Goal: Task Accomplishment & Management: Manage account settings

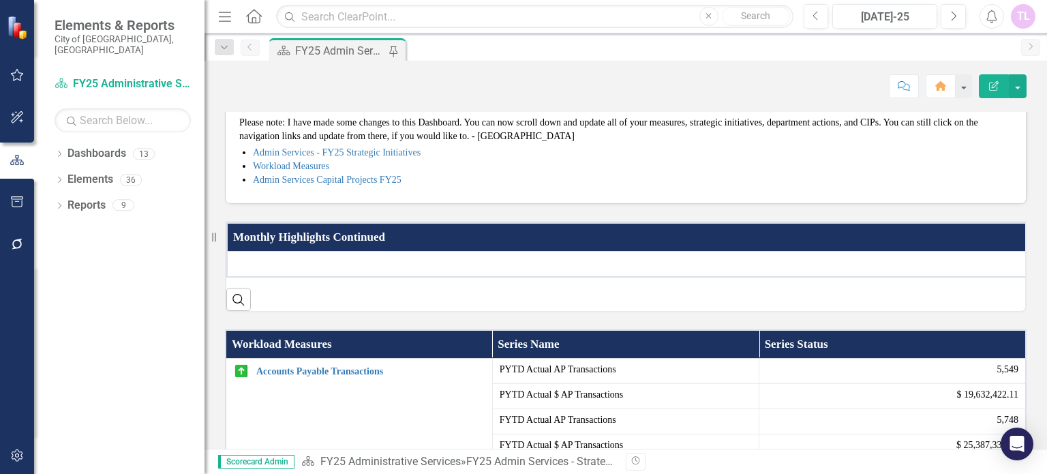
scroll to position [204, 0]
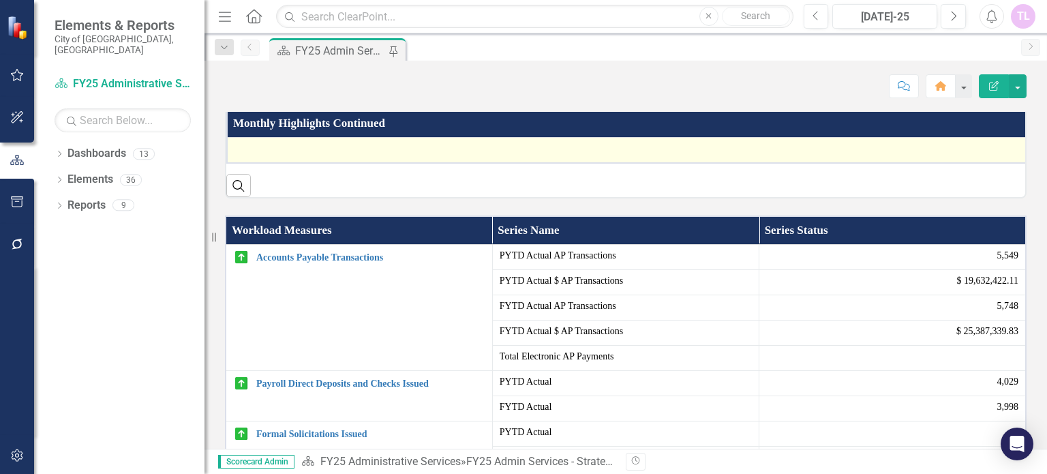
click at [350, 158] on div at bounding box center [639, 150] width 811 height 16
click at [354, 158] on div at bounding box center [639, 150] width 811 height 16
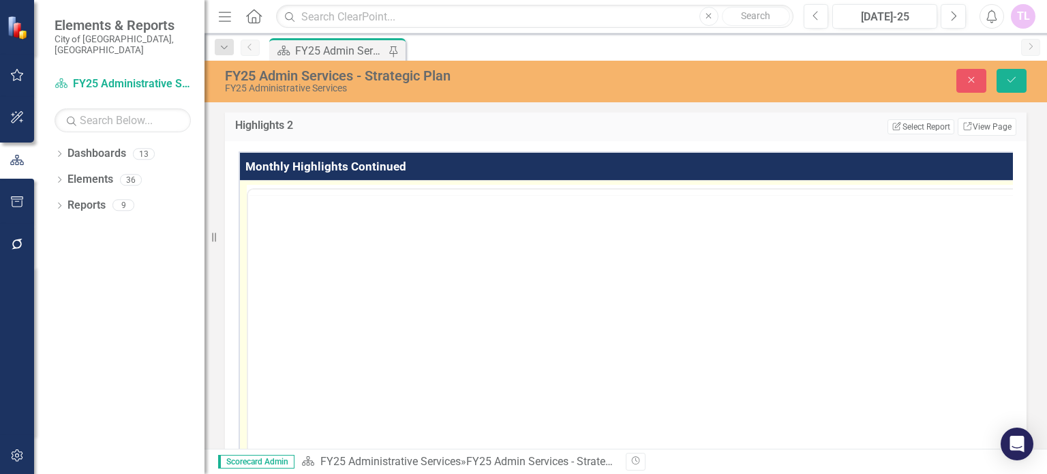
scroll to position [0, 0]
click at [329, 248] on body "Rich Text Area. Press ALT-0 for help." at bounding box center [660, 324] width 825 height 204
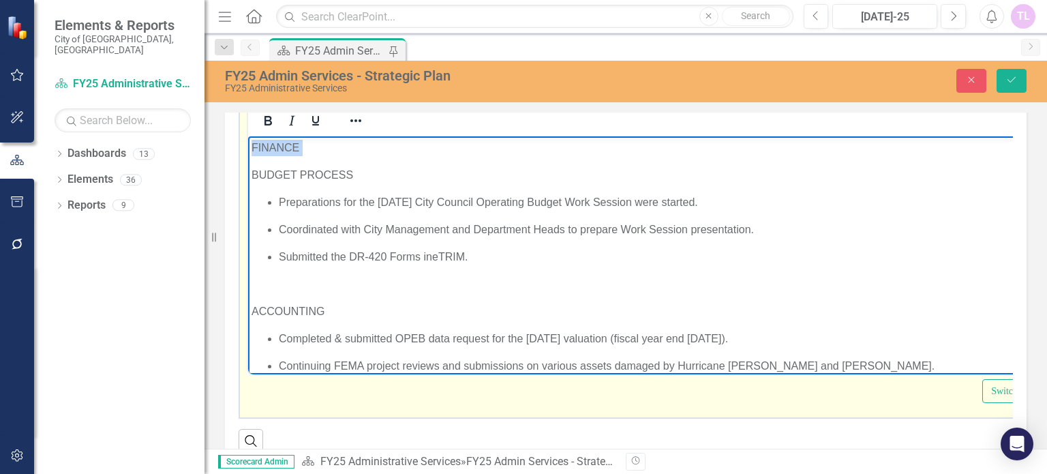
drag, startPoint x: 305, startPoint y: 145, endPoint x: 488, endPoint y: 361, distance: 283.4
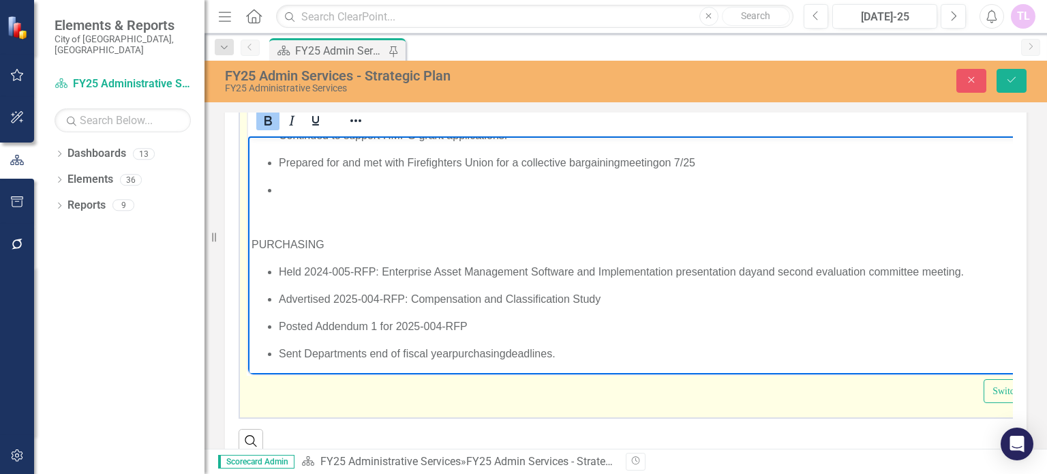
scroll to position [477, 0]
click at [306, 196] on p "Rich Text Area. Press ALT-0 for help." at bounding box center [675, 189] width 793 height 16
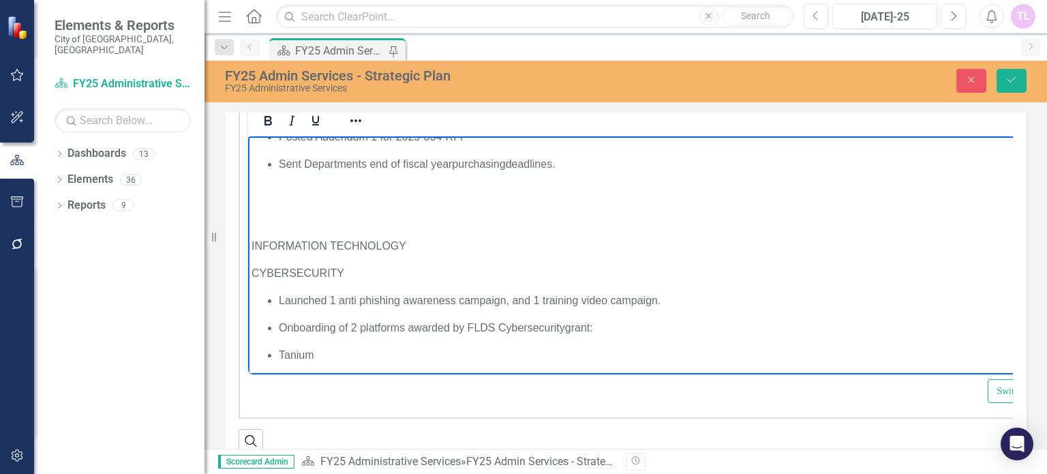
scroll to position [682, 0]
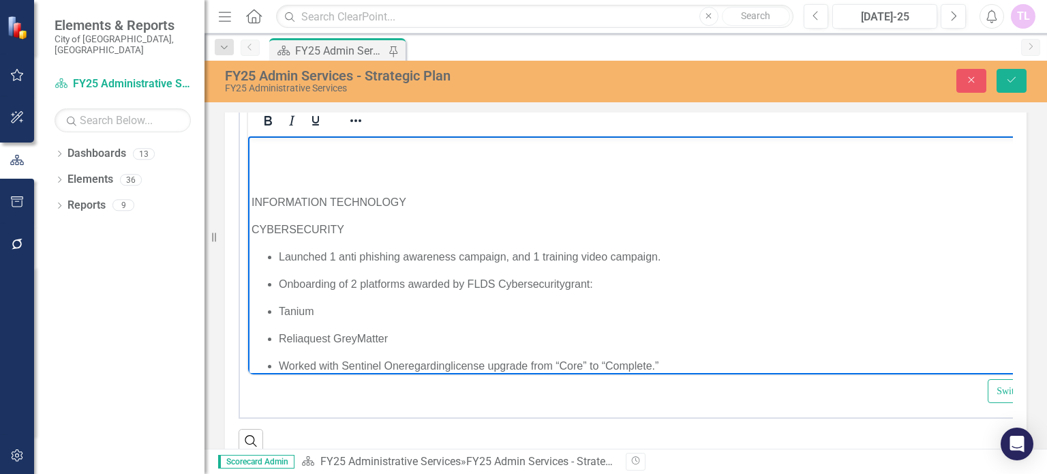
drag, startPoint x: 322, startPoint y: 219, endPoint x: 439, endPoint y: 252, distance: 121.1
click at [439, 252] on span "Launched 1 anti phishing awareness campaign, and 1 training video campaign." at bounding box center [470, 257] width 382 height 12
drag, startPoint x: 409, startPoint y: 202, endPoint x: 484, endPoint y: 414, distance: 224.9
click at [248, 202] on html "FINANCE BUDGET PROCESS Preparations for the [DATE] City Council Operating Budge…" at bounding box center [664, 317] width 832 height 1725
click at [493, 286] on span "Onboarding of 2 platforms awarded by FLDS Cybersecurity" at bounding box center [422, 284] width 286 height 12
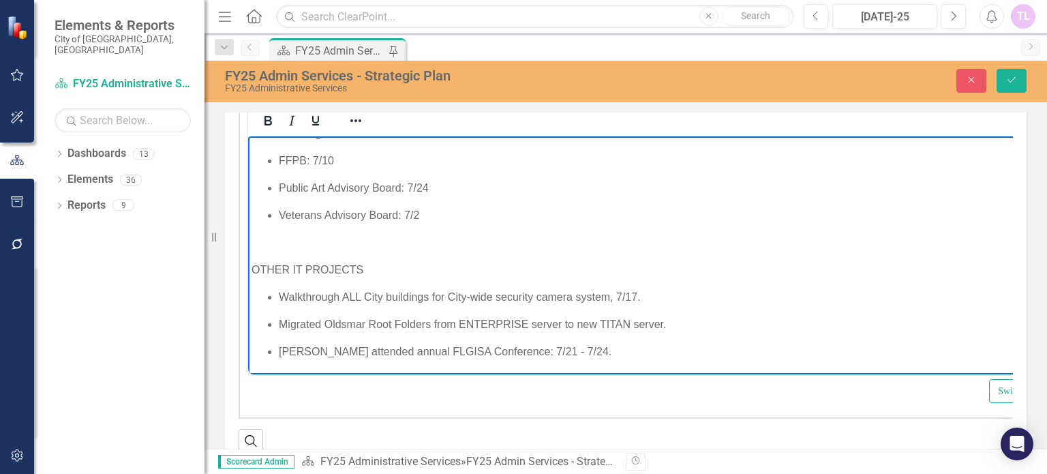
scroll to position [1486, 0]
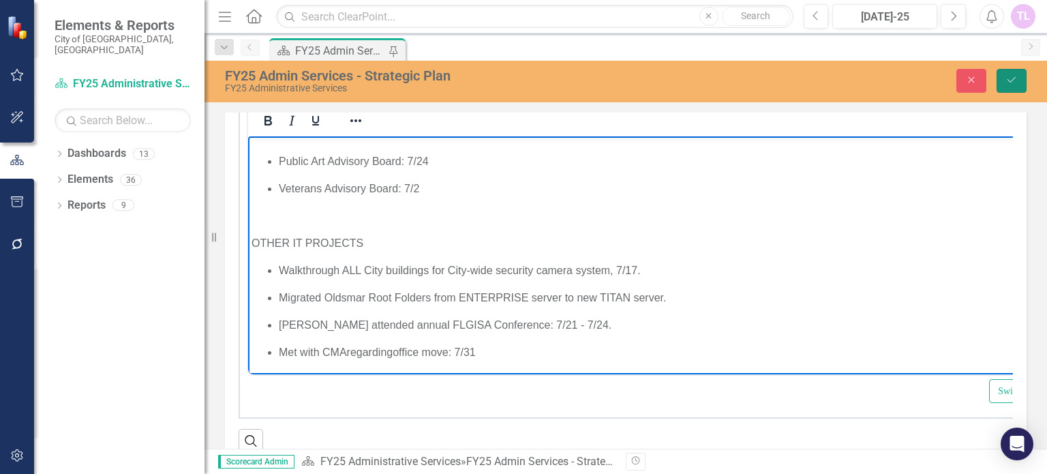
click at [1012, 80] on icon "submit" at bounding box center [1011, 79] width 8 height 5
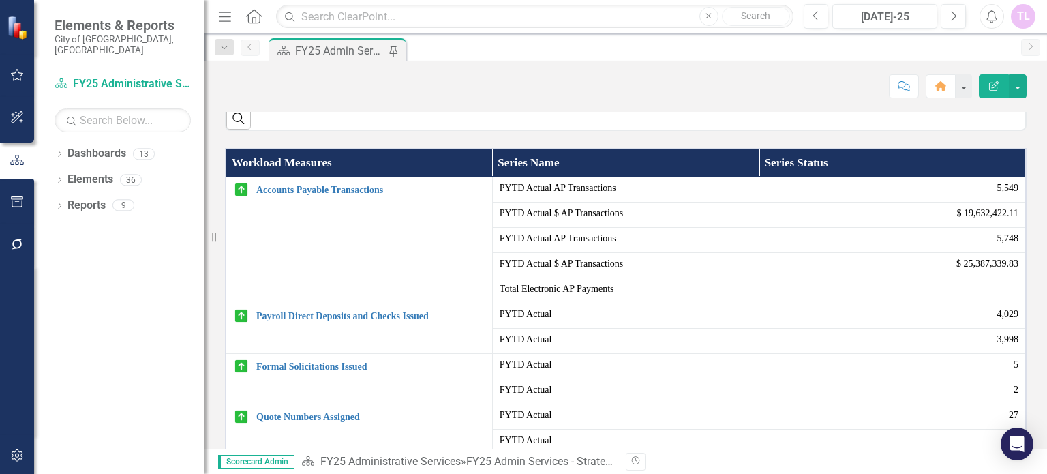
scroll to position [273, 0]
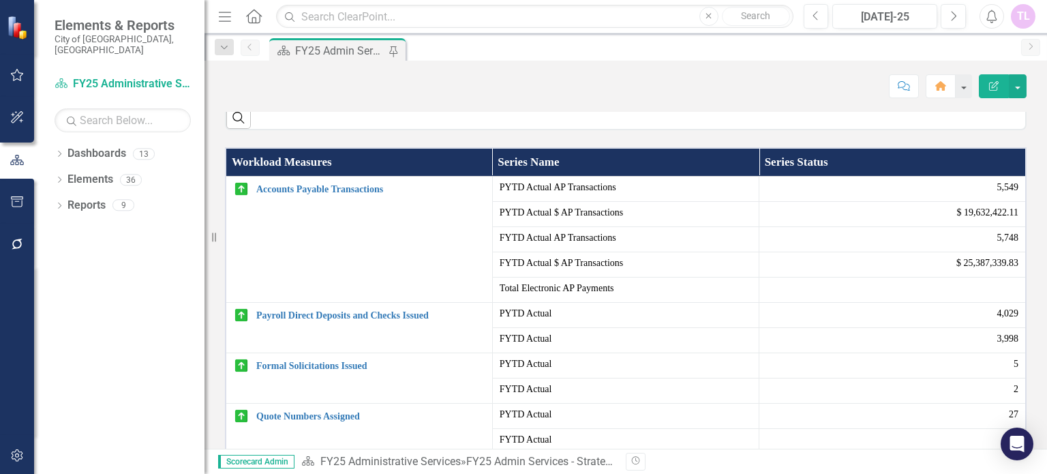
click at [381, 90] on div at bounding box center [637, 82] width 807 height 16
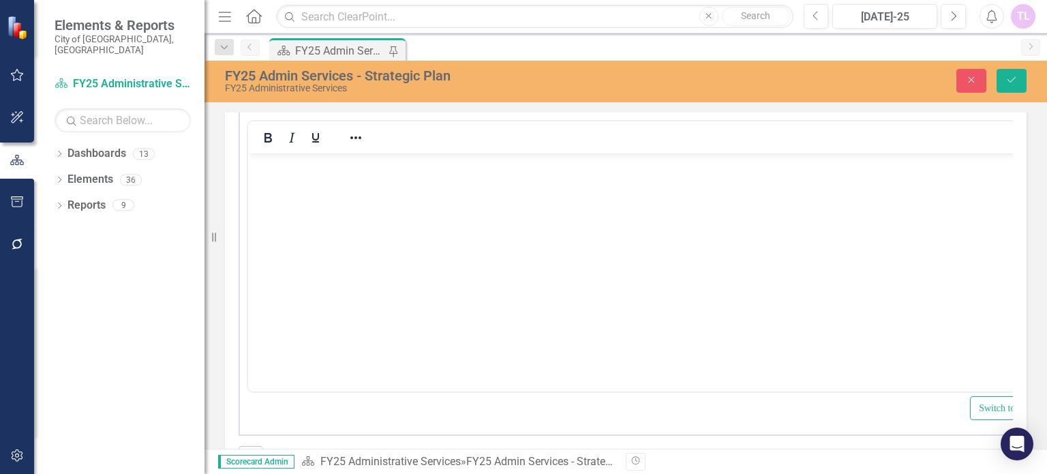
scroll to position [0, 0]
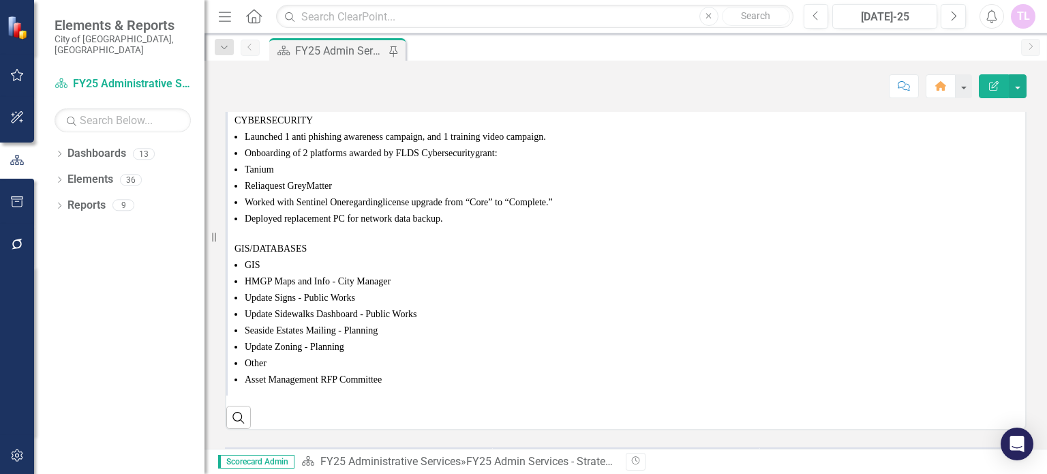
scroll to position [409, 0]
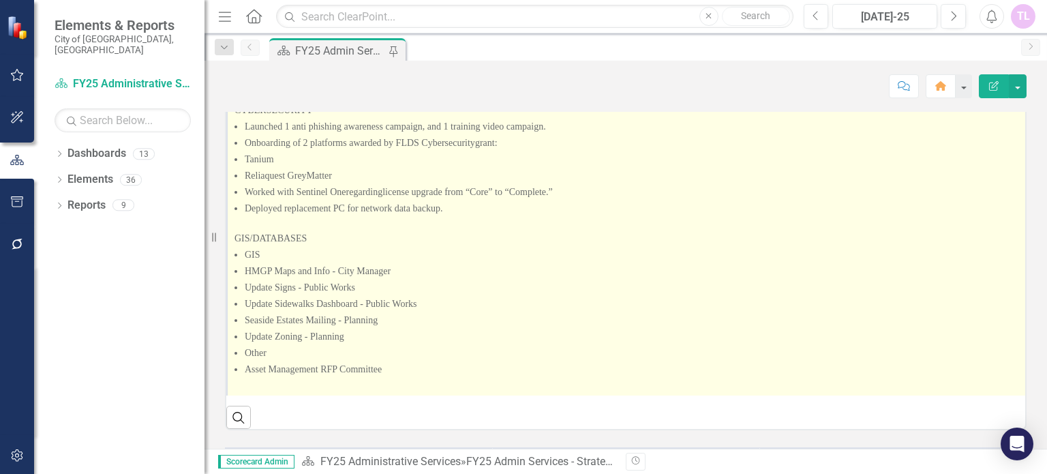
drag, startPoint x: 554, startPoint y: 264, endPoint x: 243, endPoint y: 300, distance: 313.6
click at [243, 232] on p at bounding box center [637, 225] width 807 height 14
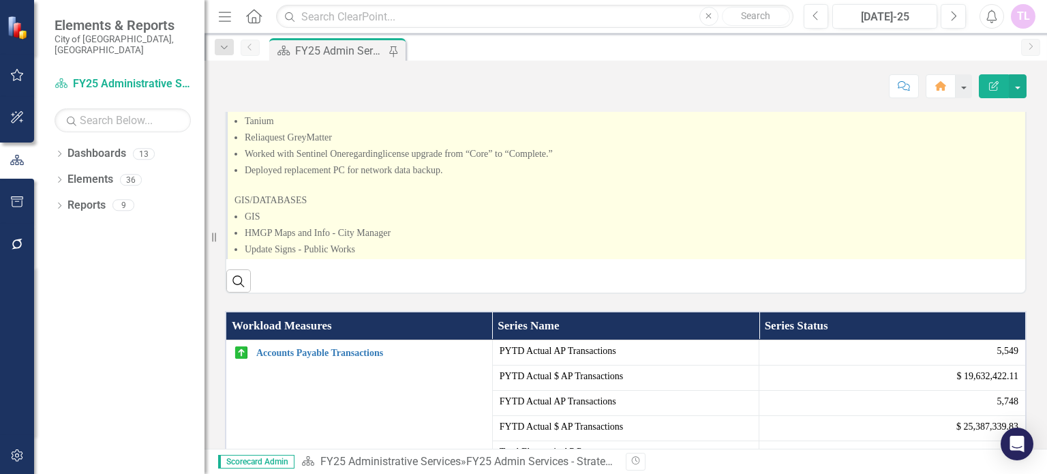
scroll to position [286, 0]
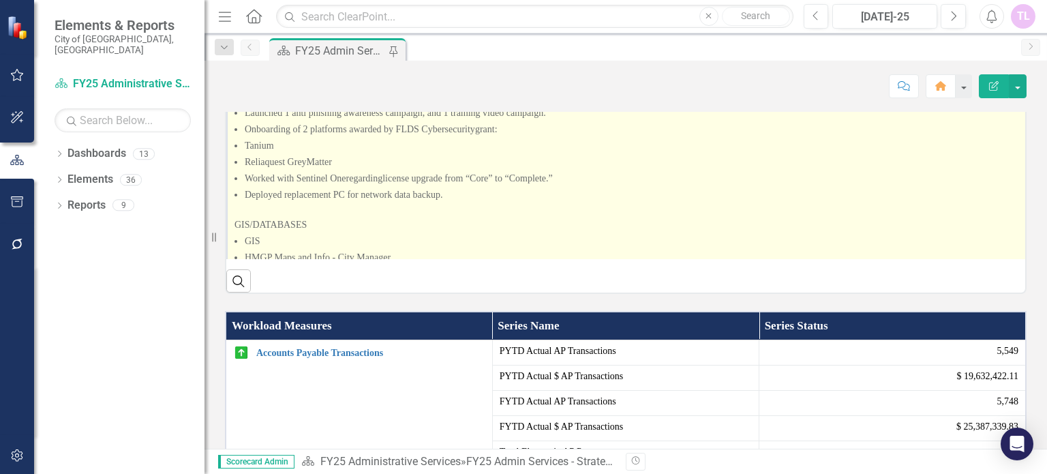
drag, startPoint x: 502, startPoint y: 193, endPoint x: 365, endPoint y: 212, distance: 137.7
click at [365, 212] on div "Prepared for and m et with Firefighters Union for a collective bargaining meeti…" at bounding box center [637, 84] width 807 height 294
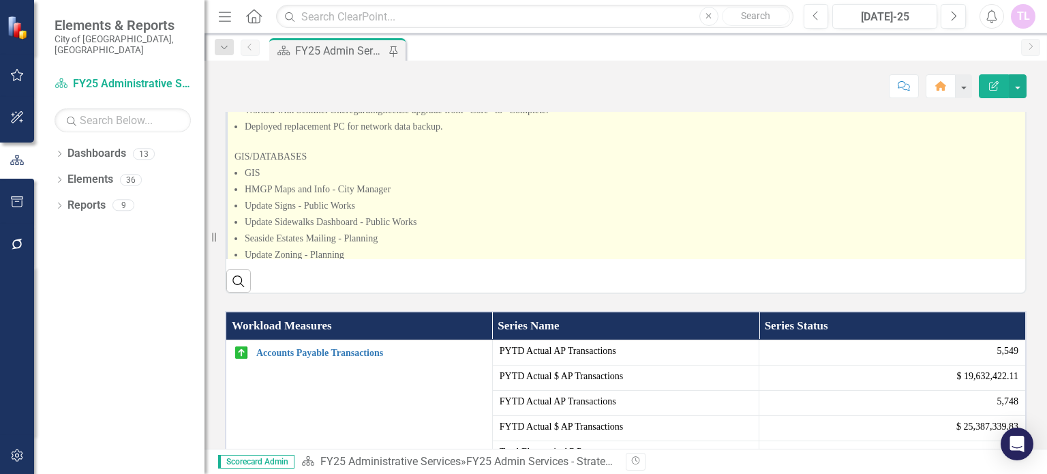
click at [269, 180] on p "GIS" at bounding box center [643, 173] width 797 height 14
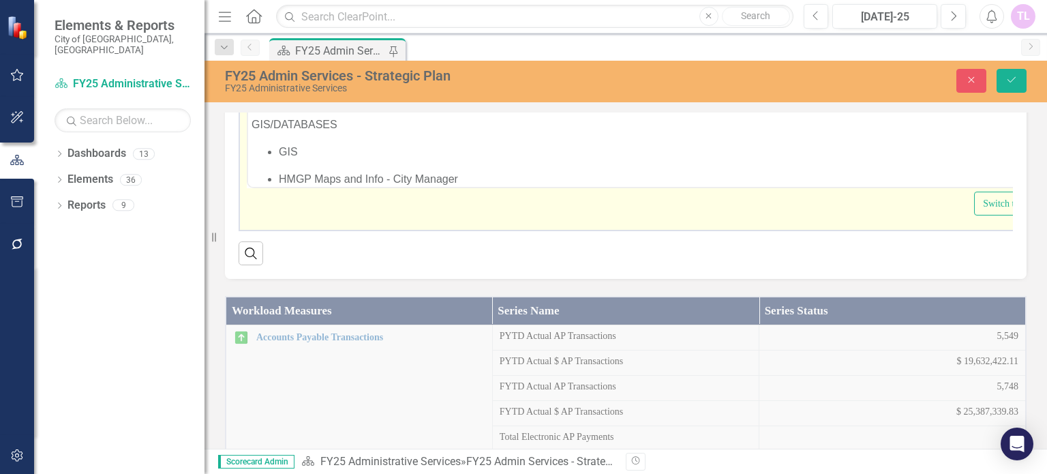
scroll to position [818, 0]
click at [275, 177] on ul "HMGP Maps and Info - City Manager" at bounding box center [657, 179] width 811 height 16
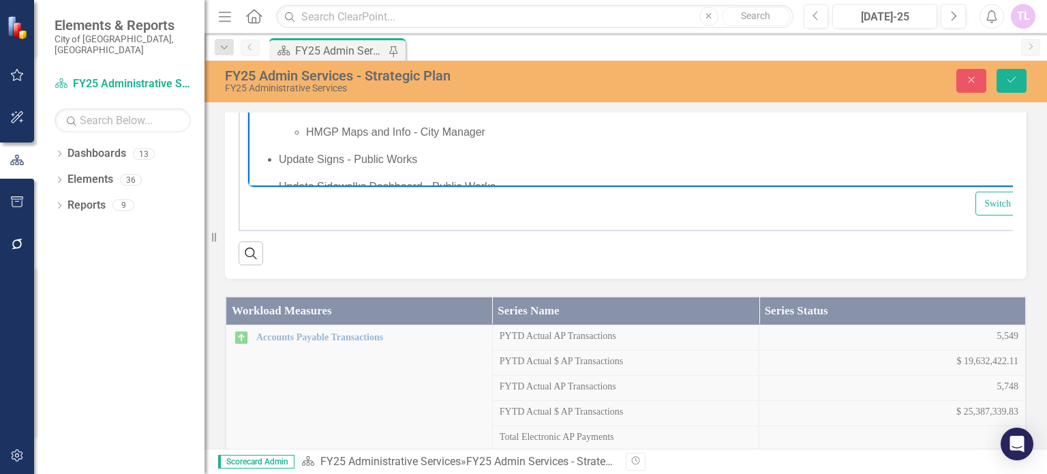
scroll to position [886, 0]
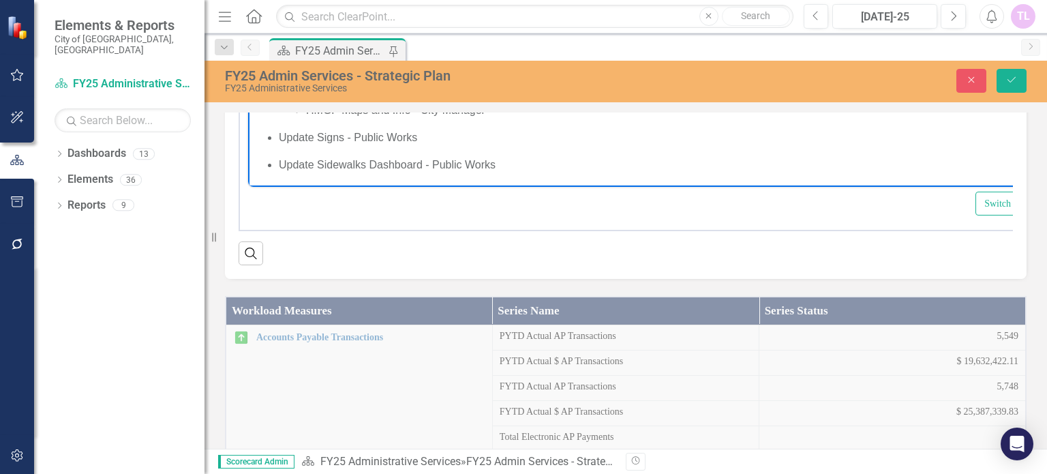
click at [279, 136] on span "Update Signs - Public Works" at bounding box center [348, 138] width 138 height 12
click at [280, 168] on span "Update Sidewalks Dashboard - Public Works" at bounding box center [387, 166] width 217 height 12
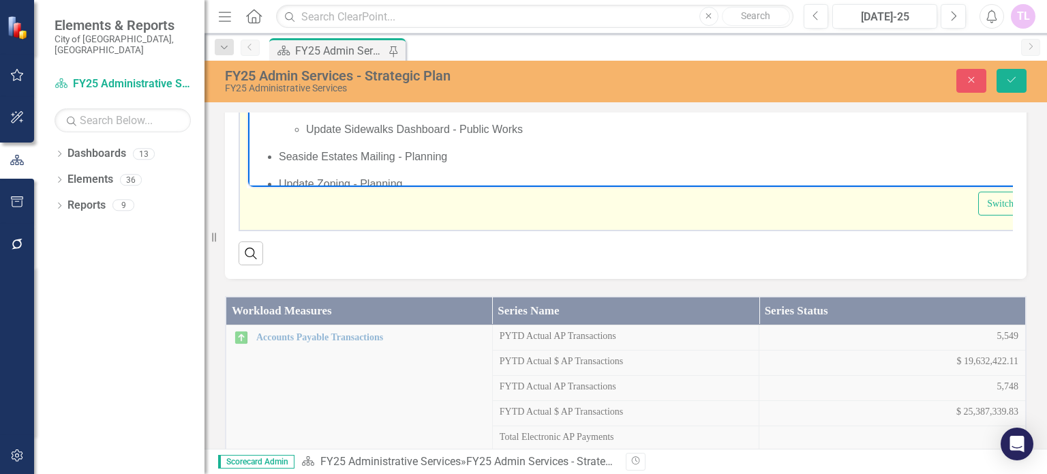
scroll to position [954, 0]
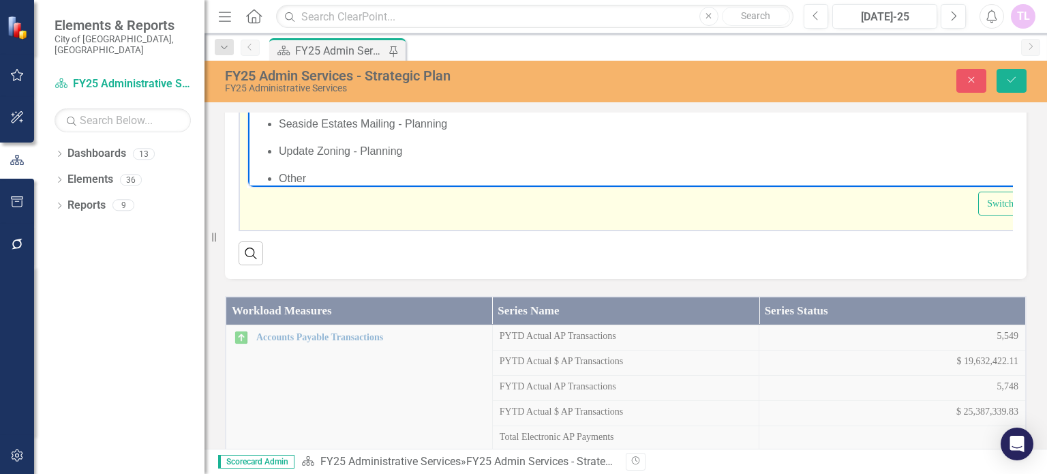
click at [282, 127] on span "Seaside Estates Mailing - Planning" at bounding box center [363, 125] width 168 height 12
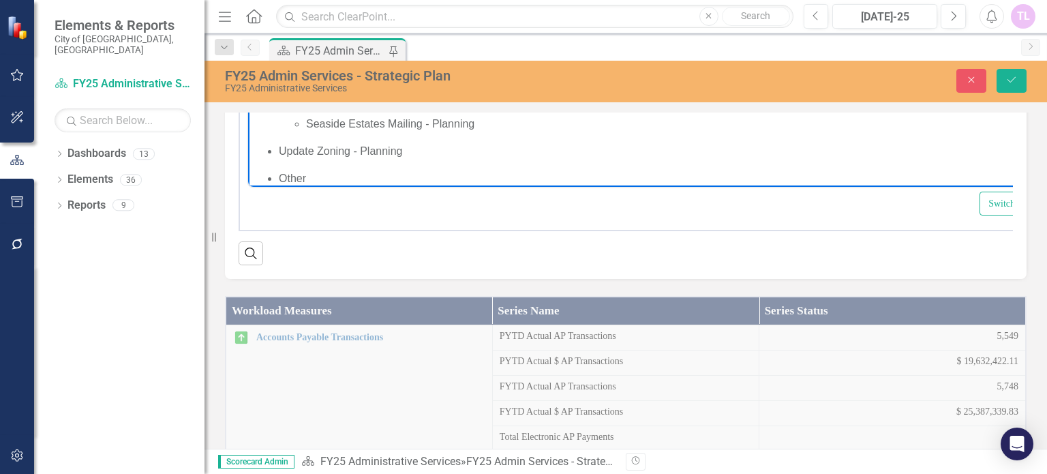
click at [280, 147] on span "Update Zoning - Planning" at bounding box center [340, 152] width 123 height 12
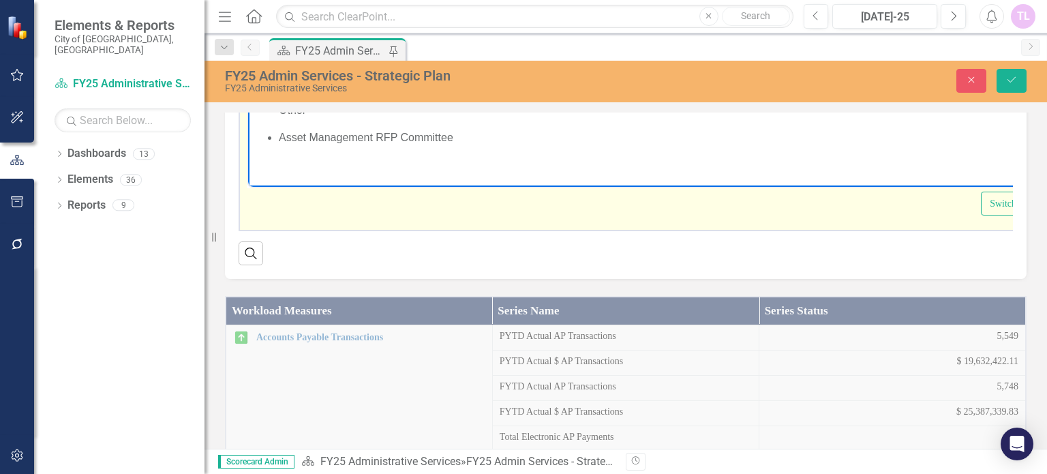
click at [279, 138] on span "Asset Management RFP Committee" at bounding box center [366, 138] width 174 height 12
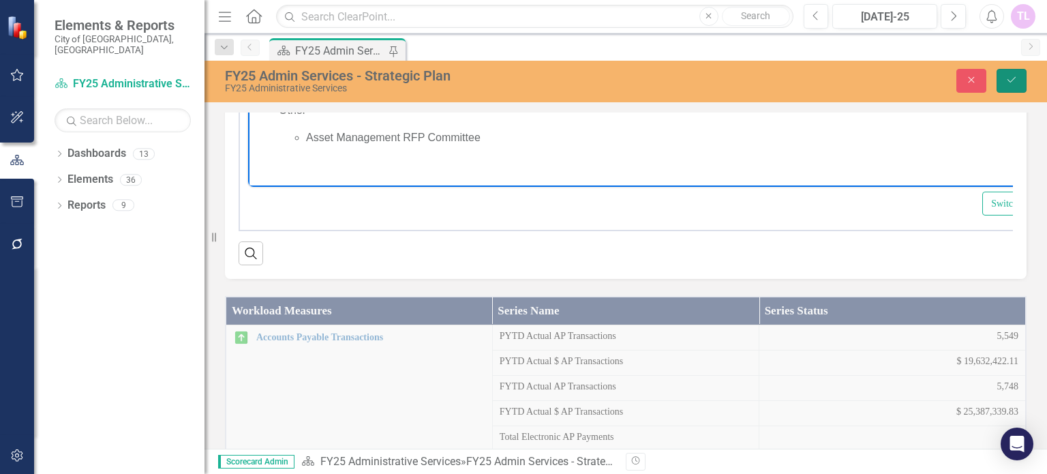
click at [1004, 74] on button "Save" at bounding box center [1012, 81] width 30 height 24
